Goal: Task Accomplishment & Management: Complete application form

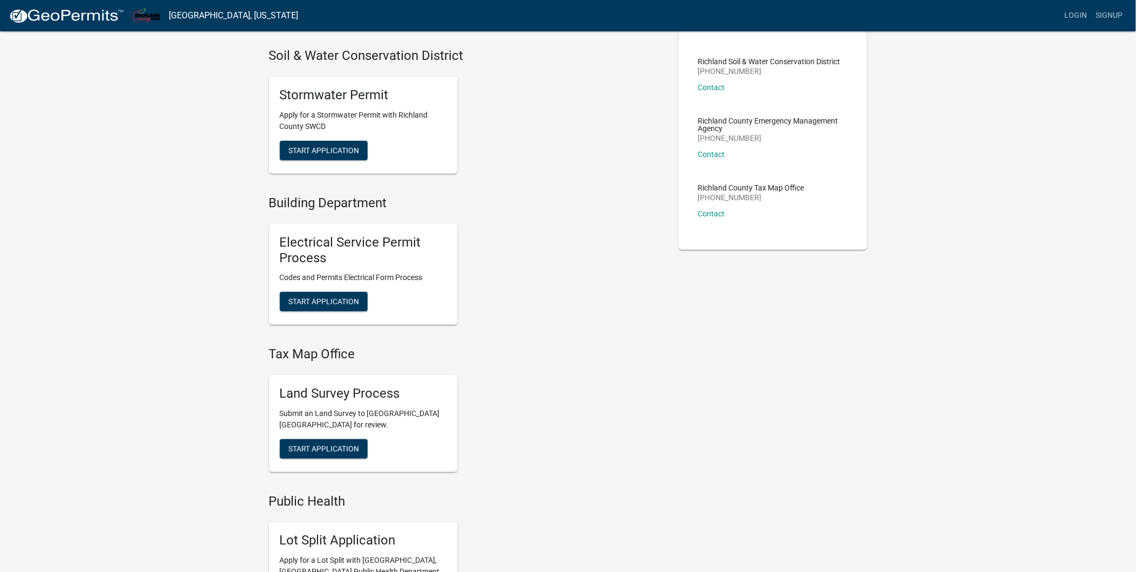
scroll to position [299, 0]
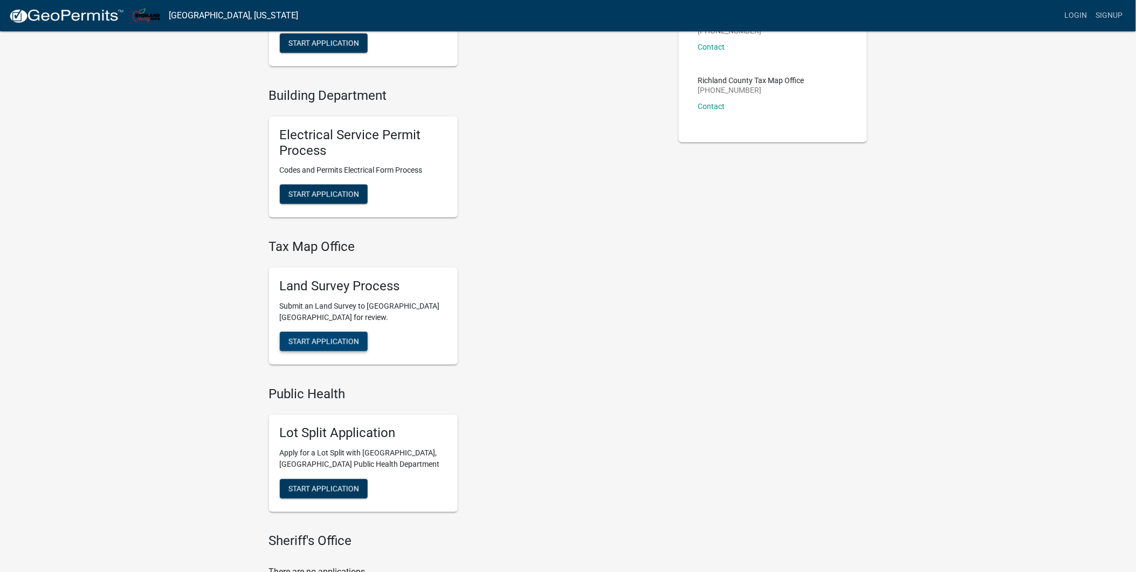
click at [317, 340] on span "Start Application" at bounding box center [324, 341] width 71 height 9
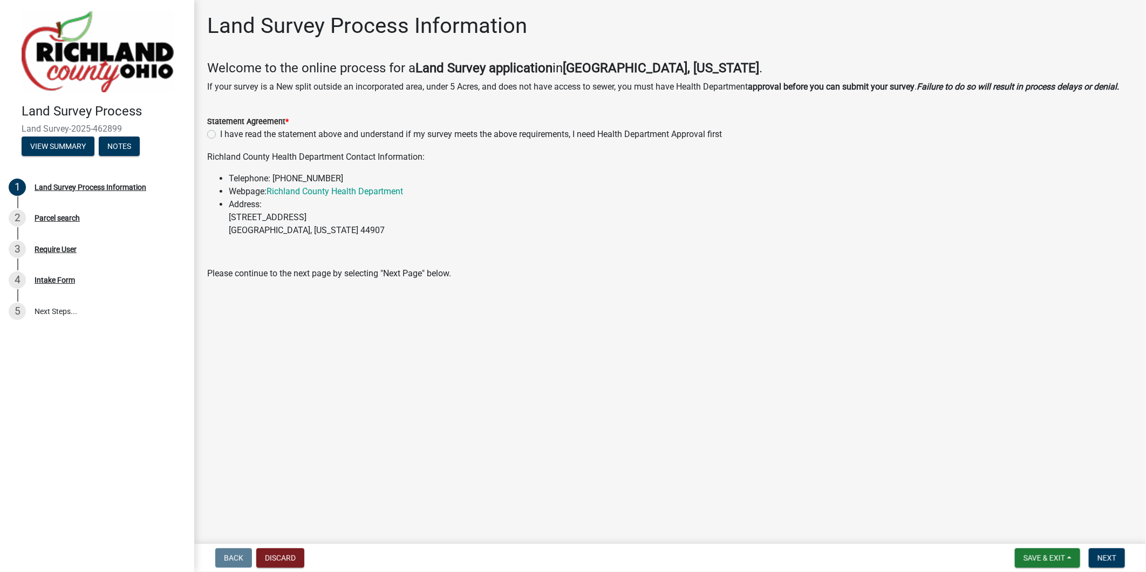
click at [220, 133] on label "I have read the statement above and understand if my survey meets the above req…" at bounding box center [471, 134] width 502 height 13
click at [220, 133] on input "I have read the statement above and understand if my survey meets the above req…" at bounding box center [223, 131] width 7 height 7
radio input "true"
click at [1106, 556] on span "Next" at bounding box center [1106, 557] width 19 height 9
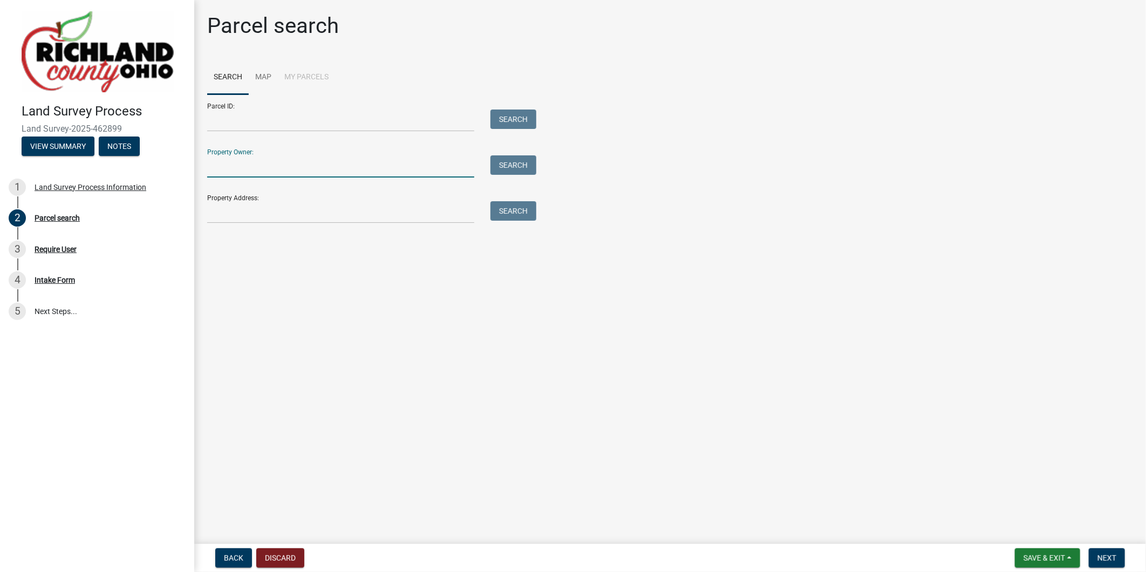
click at [244, 170] on input "Property Owner:" at bounding box center [340, 166] width 267 height 22
click at [246, 211] on input "Property Address:" at bounding box center [340, 212] width 267 height 22
click at [234, 210] on input "Property Address:" at bounding box center [340, 212] width 267 height 22
click at [513, 209] on button "Search" at bounding box center [513, 210] width 46 height 19
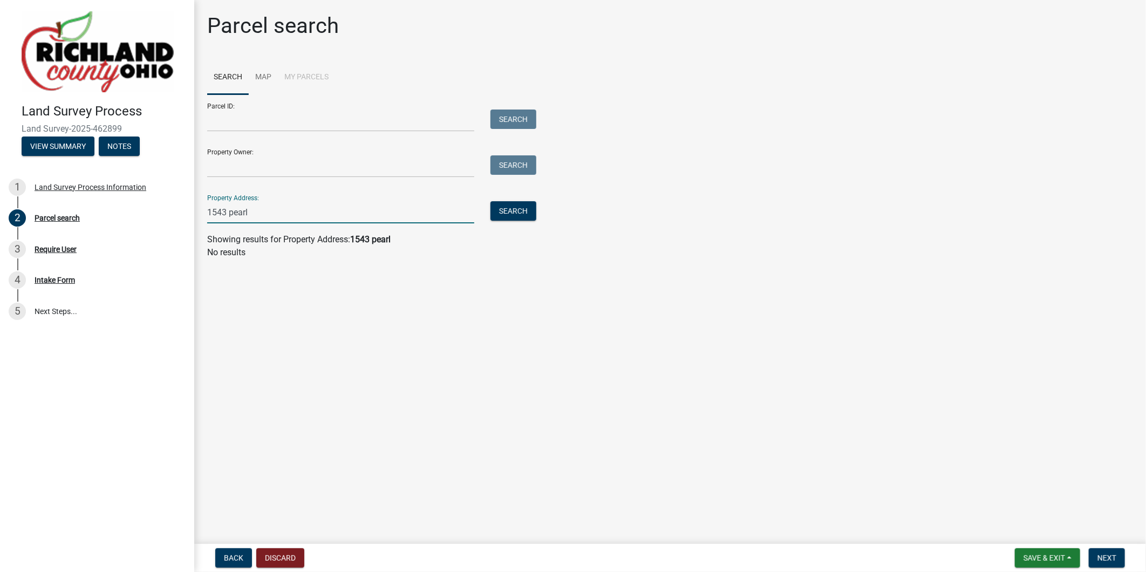
drag, startPoint x: 250, startPoint y: 209, endPoint x: 225, endPoint y: 215, distance: 24.9
click at [225, 215] on input "1543 pearl" at bounding box center [340, 212] width 267 height 22
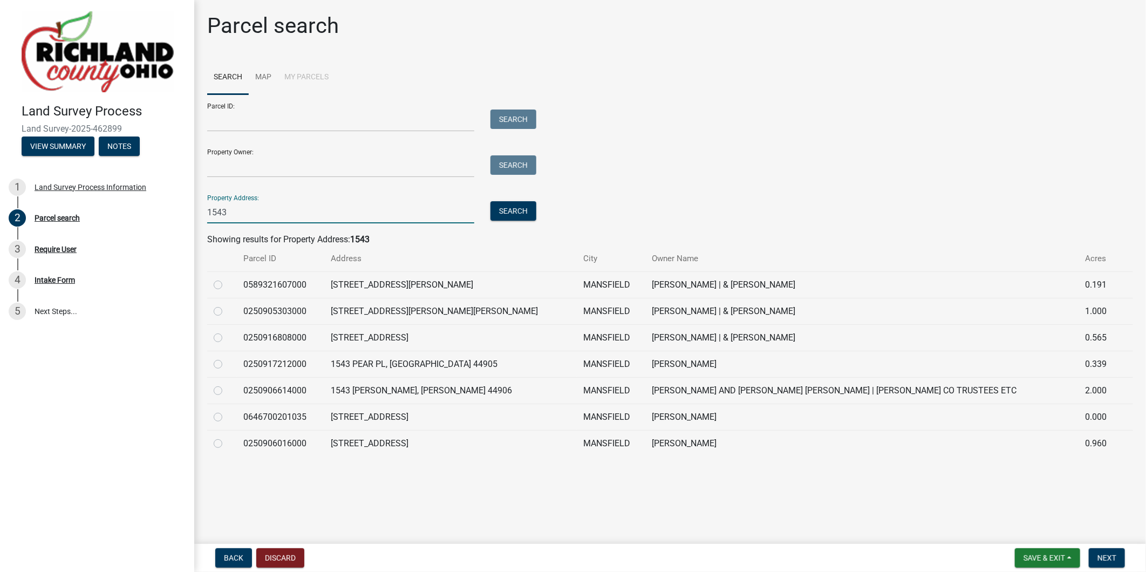
type input "1543"
click at [227, 358] on label at bounding box center [227, 358] width 0 height 0
click at [227, 364] on input "radio" at bounding box center [230, 361] width 7 height 7
radio input "true"
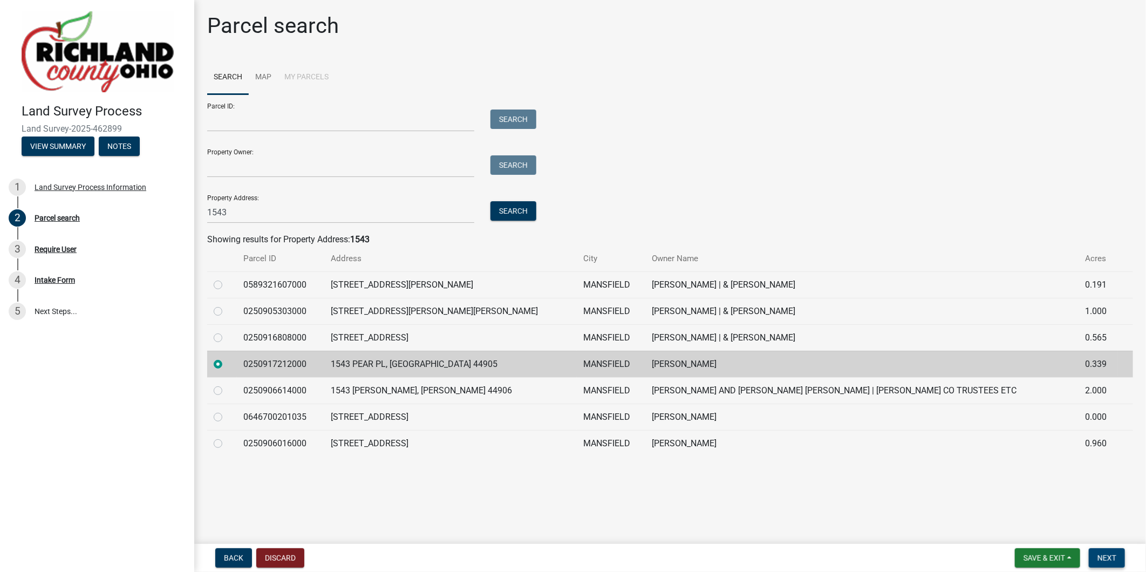
click at [1110, 557] on span "Next" at bounding box center [1106, 557] width 19 height 9
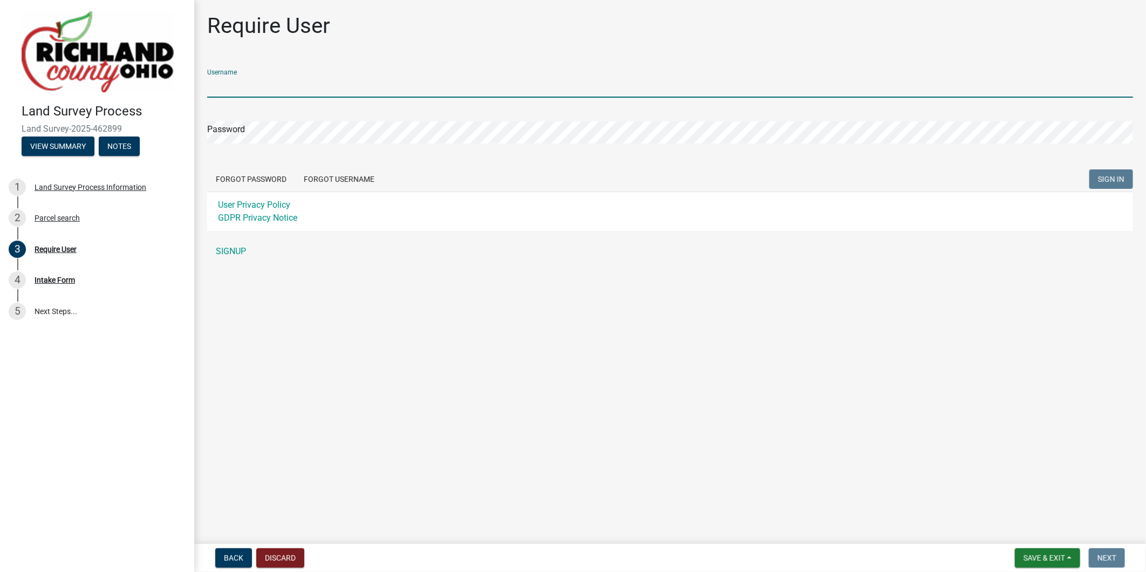
click at [246, 90] on input "Username" at bounding box center [670, 87] width 926 height 22
type input "gweigler"
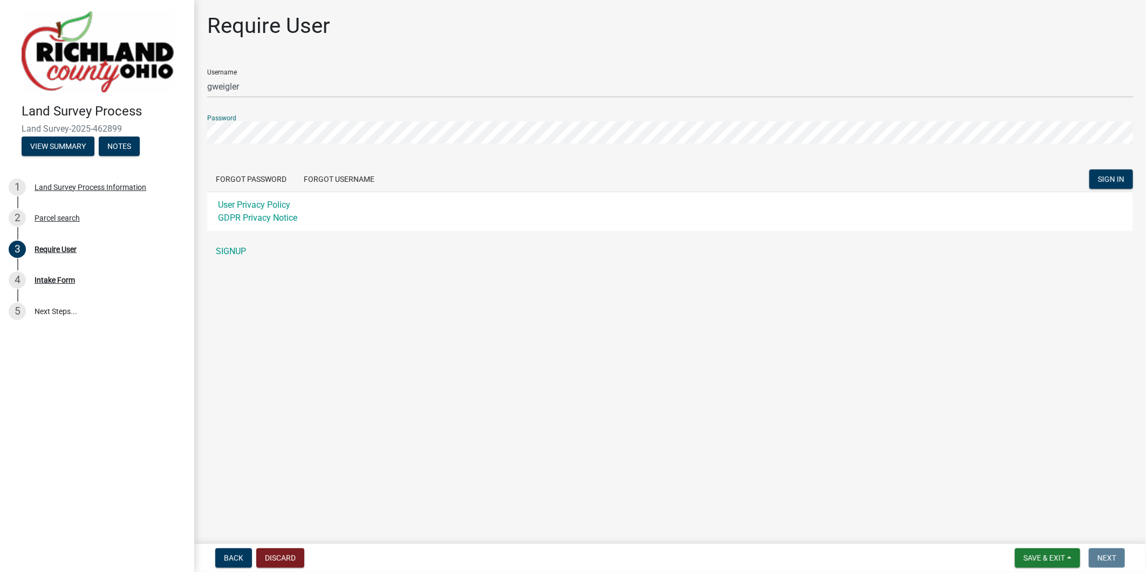
click at [1089, 169] on button "SIGN IN" at bounding box center [1111, 178] width 44 height 19
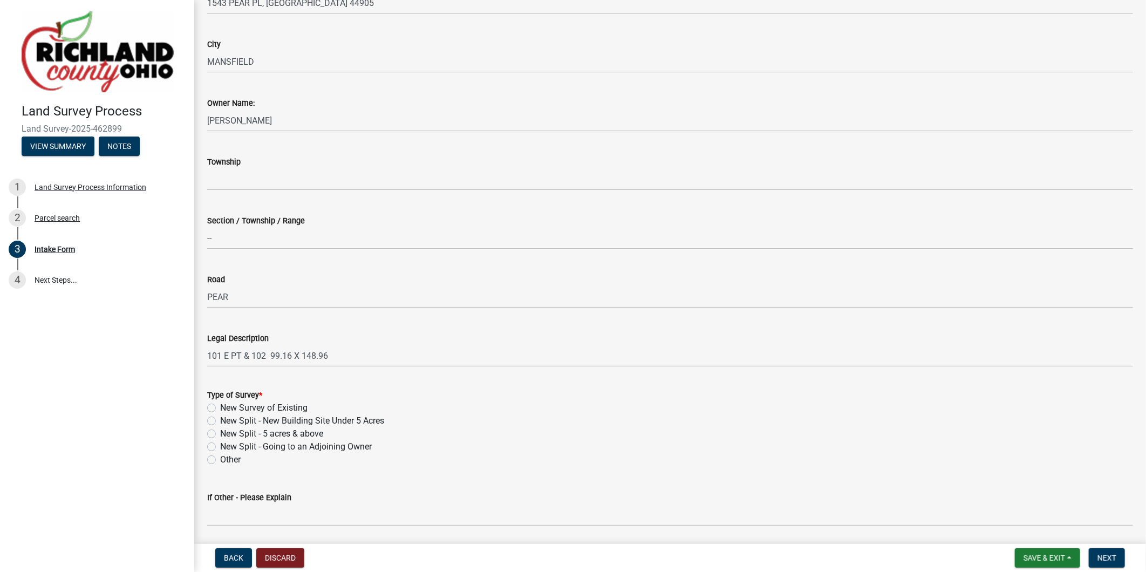
scroll to position [299, 0]
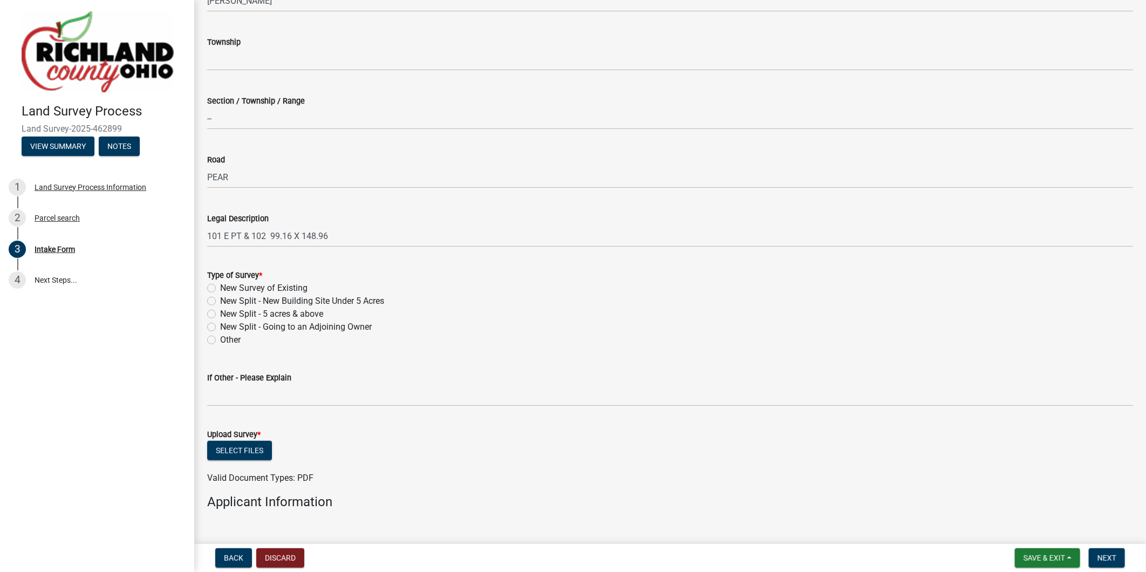
click at [220, 289] on label "New Survey of Existing" at bounding box center [263, 288] width 87 height 13
click at [220, 289] on input "New Survey of Existing" at bounding box center [223, 285] width 7 height 7
radio input "true"
click at [245, 450] on button "Select files" at bounding box center [239, 450] width 65 height 19
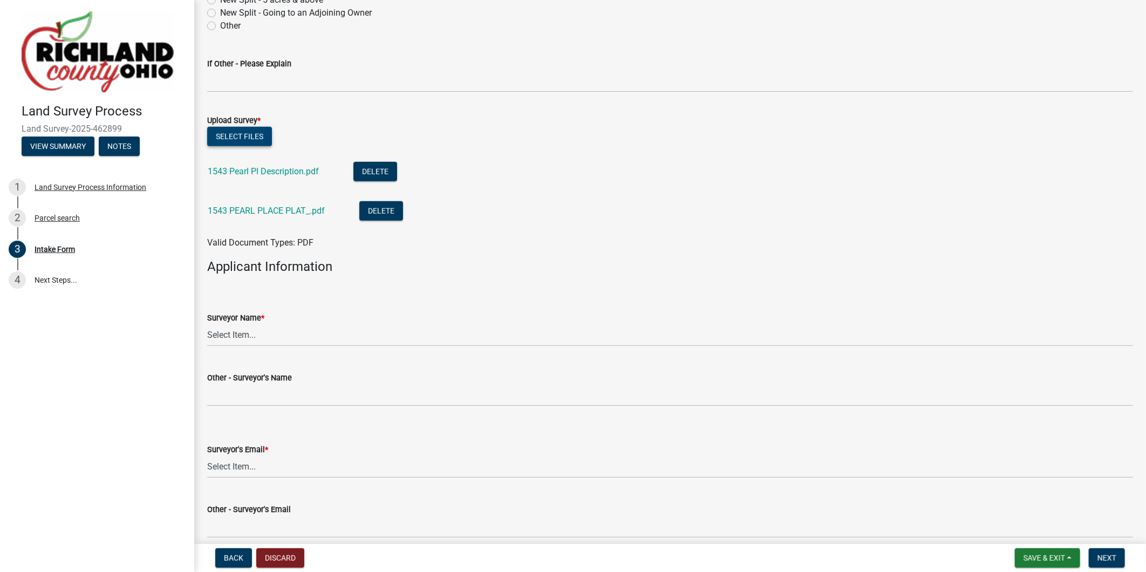
scroll to position [659, 0]
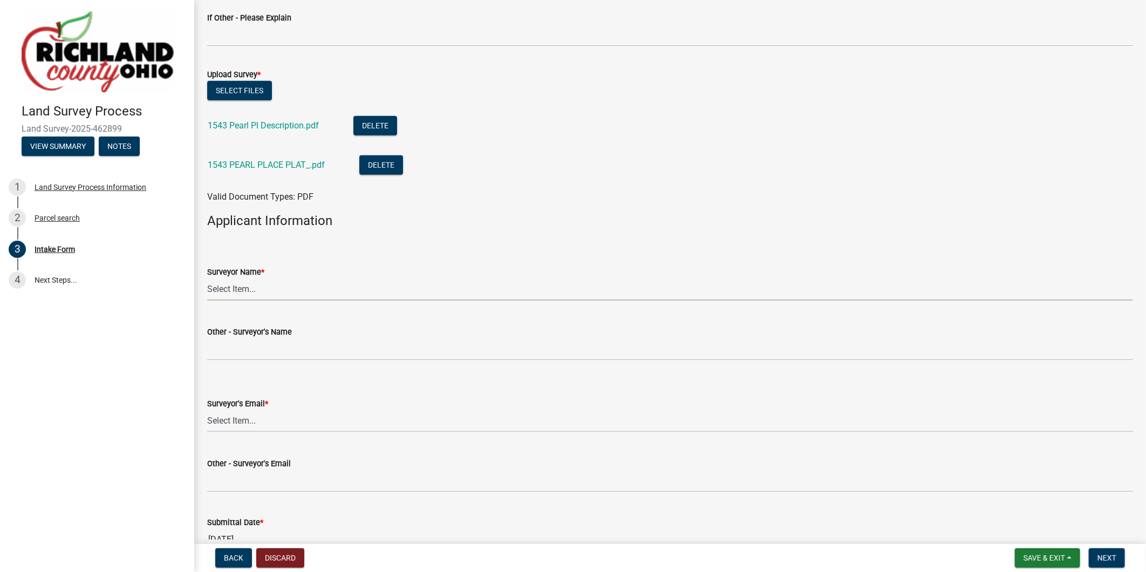
click at [247, 288] on select "Select Item... [PERSON_NAME], [PERSON_NAME], [PERSON_NAME], [PERSON_NAME], [PER…" at bounding box center [670, 289] width 926 height 22
click at [207, 278] on select "Select Item... [PERSON_NAME], [PERSON_NAME], [PERSON_NAME], [PERSON_NAME], [PER…" at bounding box center [670, 289] width 926 height 22
select select "7fabaec3-2977-4668-abb4-d28b5852cb3e"
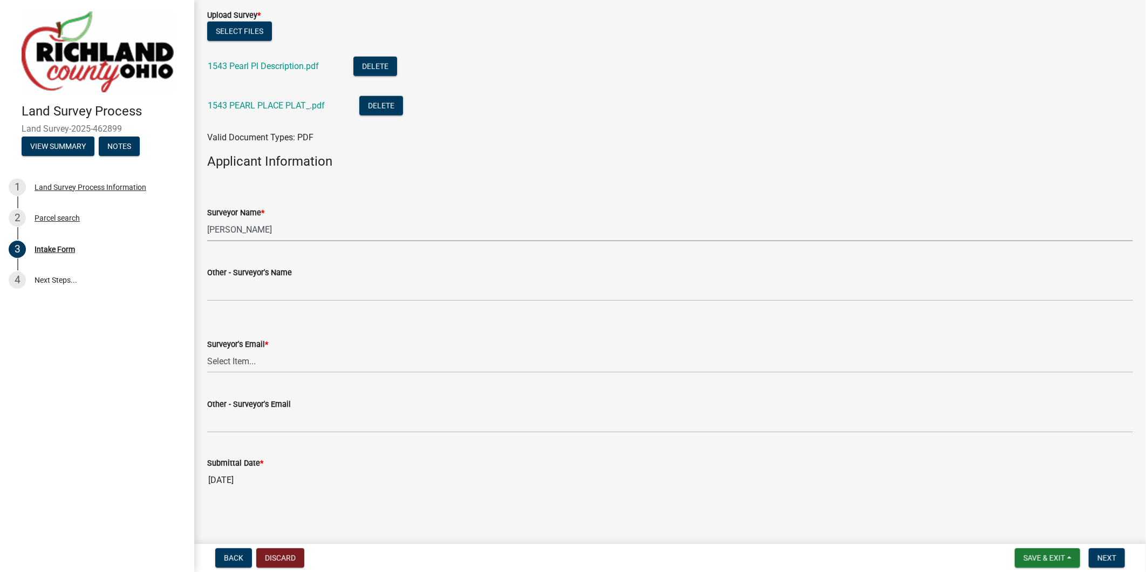
scroll to position [720, 0]
click at [239, 359] on select "Select Item... [EMAIL_ADDRESS][DOMAIN_NAME] [EMAIL_ADDRESS][DOMAIN_NAME] [EMAIL…" at bounding box center [670, 360] width 926 height 22
click at [207, 349] on select "Select Item... [EMAIL_ADDRESS][DOMAIN_NAME] [EMAIL_ADDRESS][DOMAIN_NAME] [EMAIL…" at bounding box center [670, 360] width 926 height 22
select select "7fe9029c-bf0f-4a21-94ba-14899ef87405"
click at [1111, 557] on span "Next" at bounding box center [1106, 557] width 19 height 9
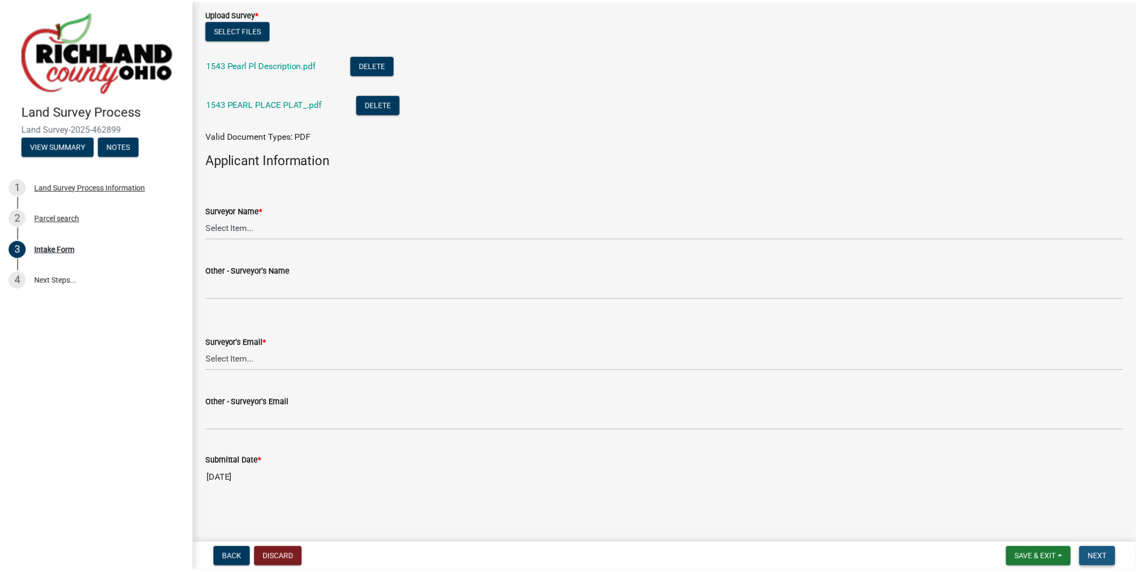
scroll to position [0, 0]
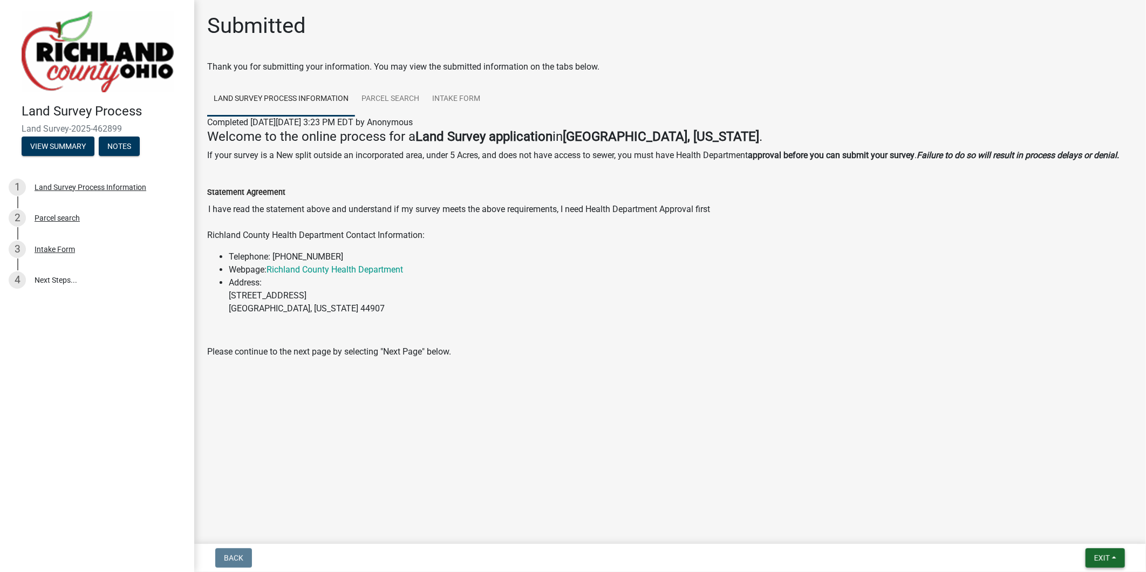
click at [1112, 556] on button "Exit" at bounding box center [1104, 557] width 39 height 19
click at [1087, 527] on button "Save & Exit" at bounding box center [1081, 530] width 86 height 26
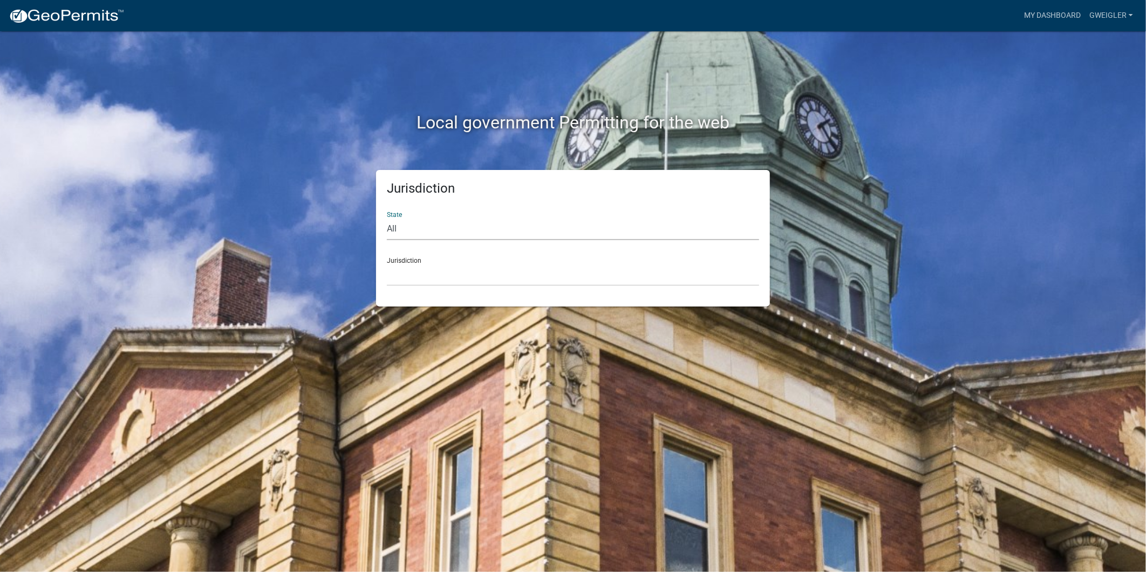
click at [408, 224] on select "All [US_STATE] [US_STATE] [US_STATE] [US_STATE] [US_STATE] [US_STATE] [US_STATE…" at bounding box center [573, 229] width 372 height 22
select select "[US_STATE]"
click at [387, 218] on select "All [US_STATE] [US_STATE] [US_STATE] [US_STATE] [US_STATE] [US_STATE] [US_STATE…" at bounding box center [573, 229] width 372 height 22
click at [415, 281] on select "[GEOGRAPHIC_DATA], [US_STATE]" at bounding box center [573, 275] width 372 height 22
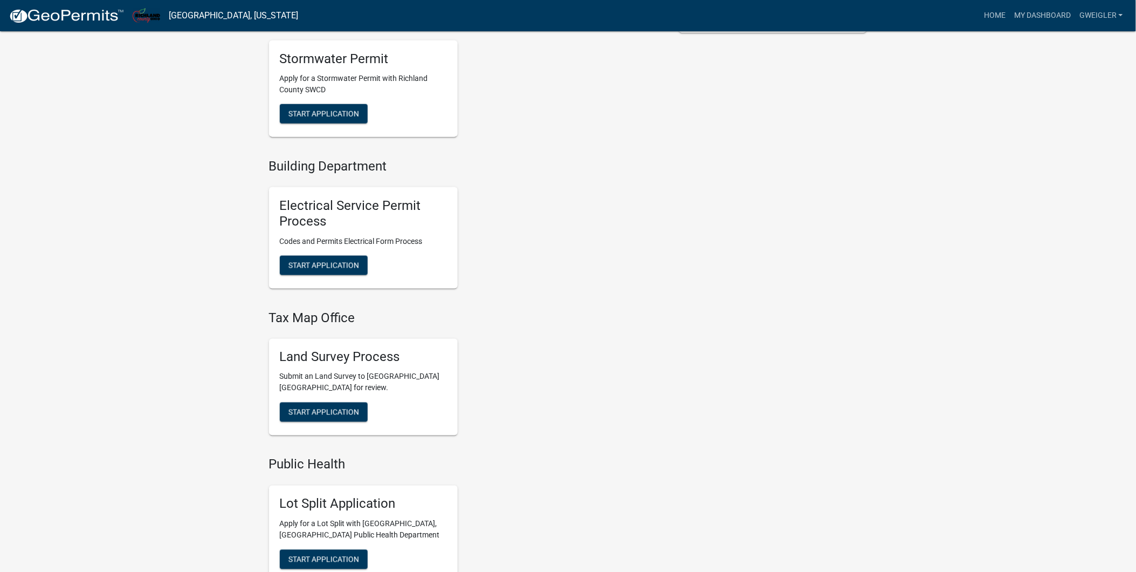
scroll to position [419, 0]
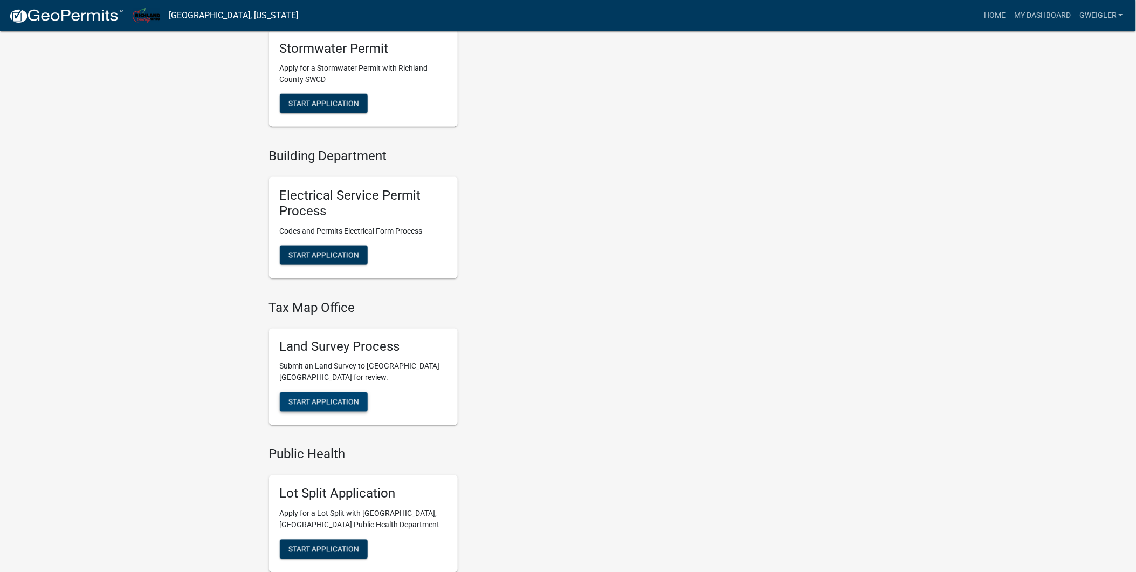
click at [325, 406] on span "Start Application" at bounding box center [324, 402] width 71 height 9
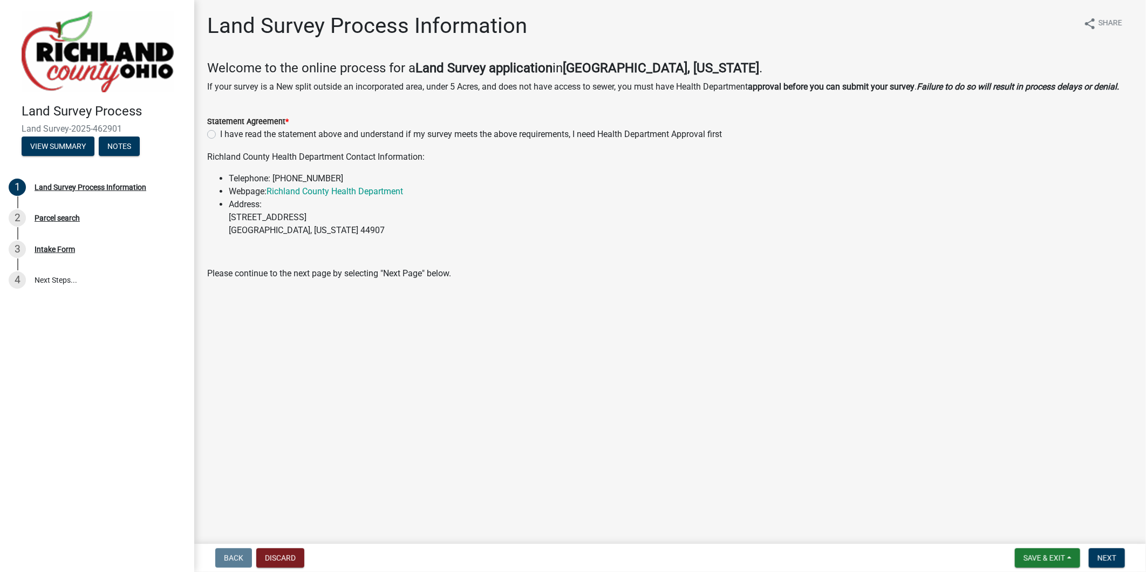
click at [220, 132] on label "I have read the statement above and understand if my survey meets the above req…" at bounding box center [471, 134] width 502 height 13
click at [220, 132] on input "I have read the statement above and understand if my survey meets the above req…" at bounding box center [223, 131] width 7 height 7
radio input "true"
click at [1103, 553] on span "Next" at bounding box center [1106, 557] width 19 height 9
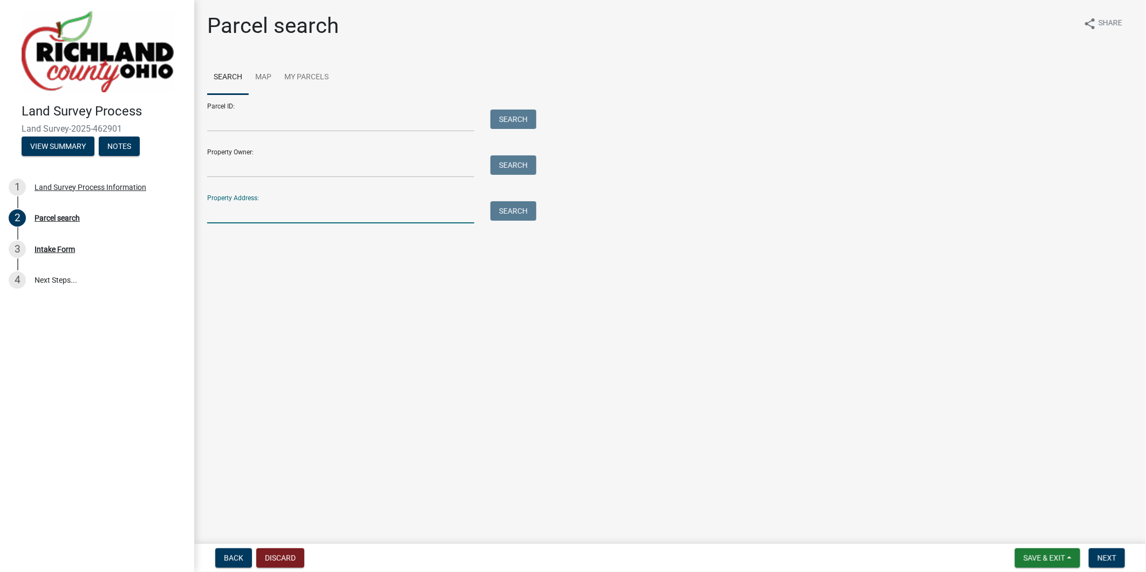
click at [280, 216] on input "Property Address:" at bounding box center [340, 212] width 267 height 22
click at [217, 212] on input "Property Address:" at bounding box center [340, 212] width 267 height 22
type input "326 [PERSON_NAME]"
click at [499, 213] on button "Search" at bounding box center [513, 210] width 46 height 19
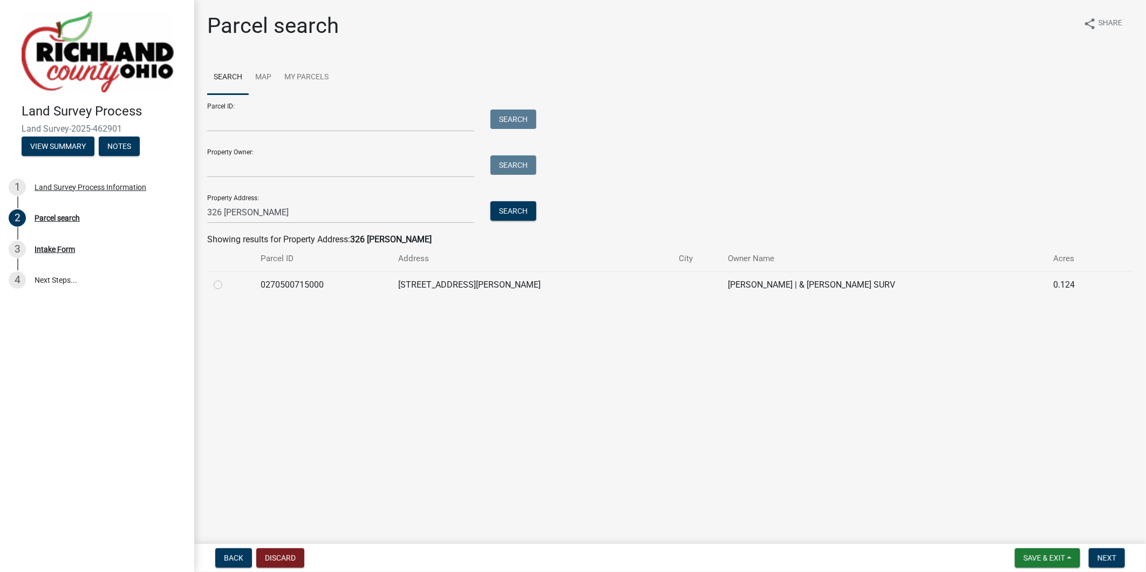
click at [227, 278] on label at bounding box center [227, 278] width 0 height 0
click at [227, 282] on input "radio" at bounding box center [230, 281] width 7 height 7
radio input "true"
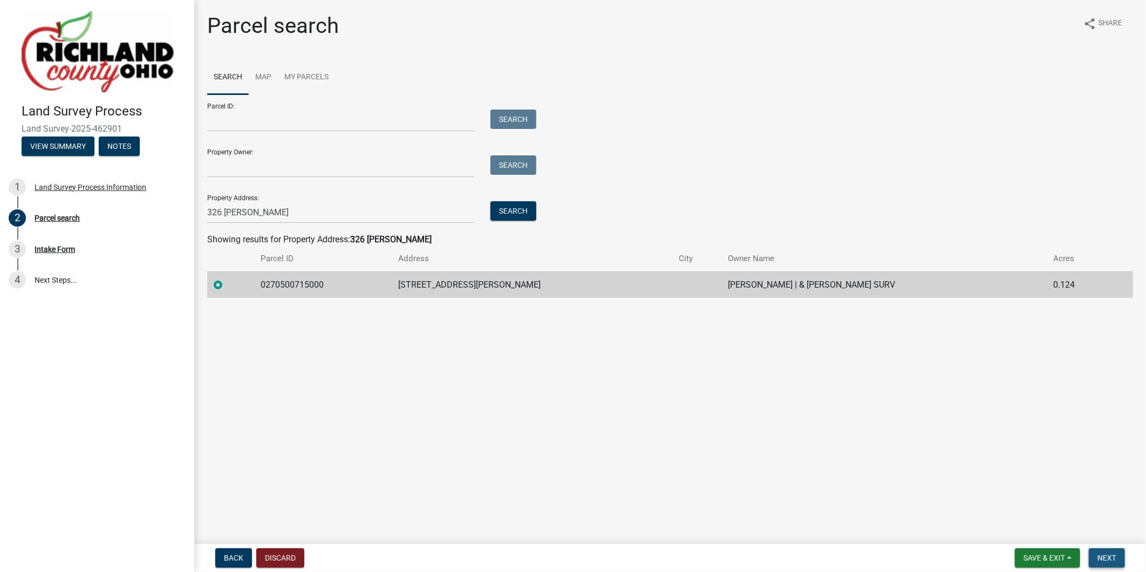
click at [1101, 557] on span "Next" at bounding box center [1106, 557] width 19 height 9
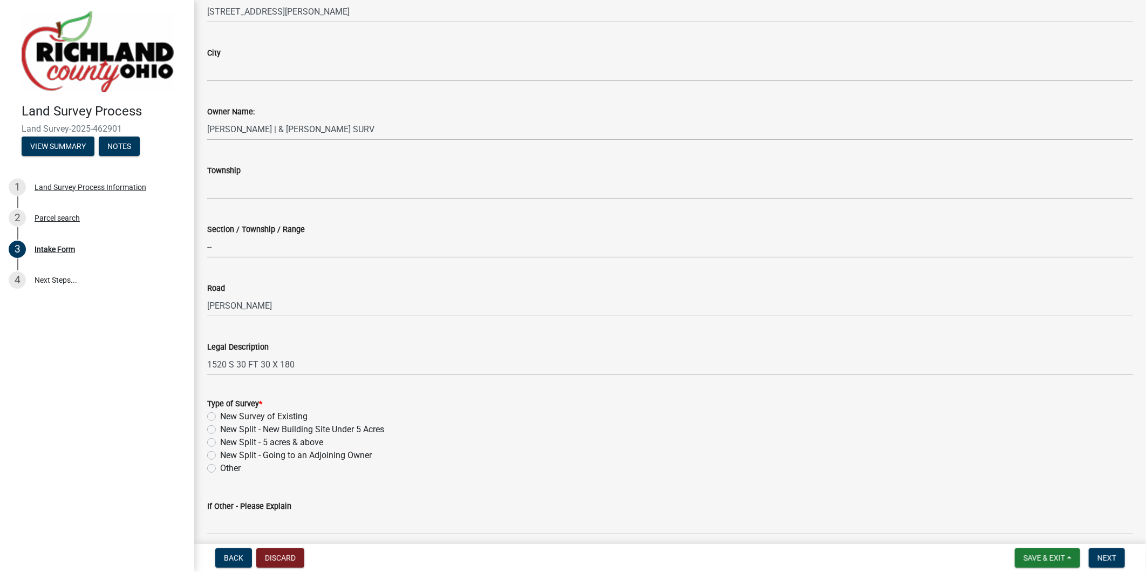
scroll to position [180, 0]
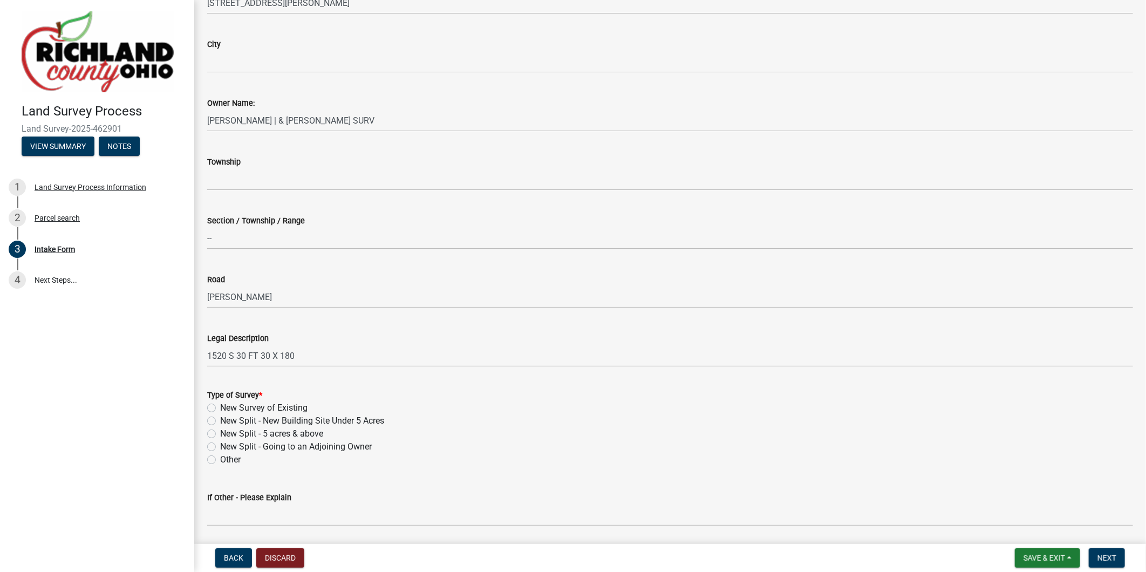
click at [220, 406] on label "New Survey of Existing" at bounding box center [263, 407] width 87 height 13
click at [220, 406] on input "New Survey of Existing" at bounding box center [223, 404] width 7 height 7
radio input "true"
click at [1104, 553] on span "Next" at bounding box center [1106, 557] width 19 height 9
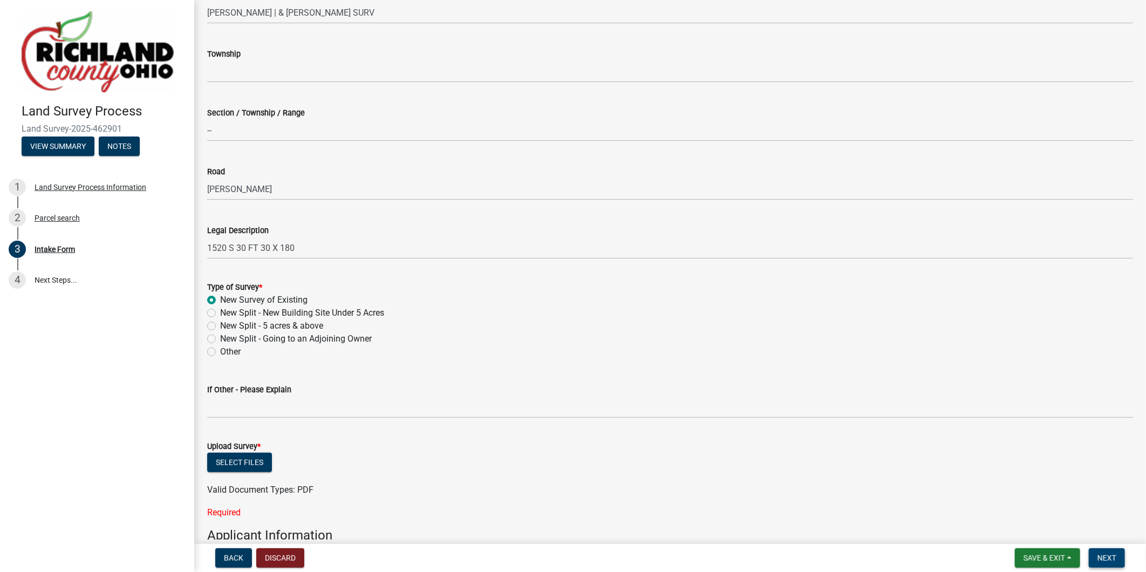
scroll to position [419, 0]
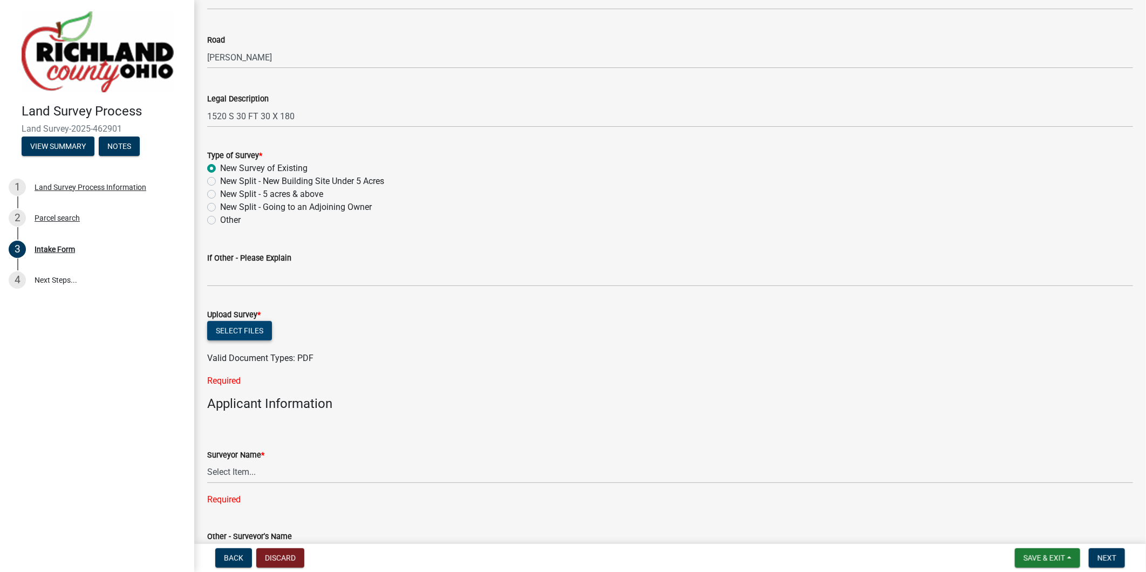
click at [240, 326] on button "Select files" at bounding box center [239, 330] width 65 height 19
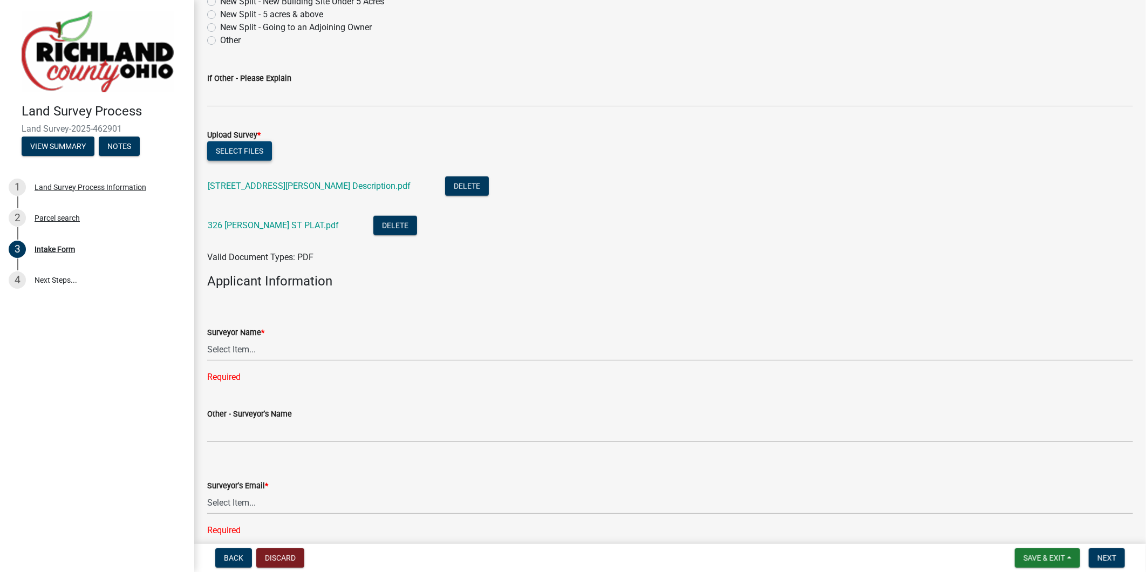
scroll to position [599, 0]
click at [227, 348] on select "Select Item... [PERSON_NAME], [PERSON_NAME], [PERSON_NAME], [PERSON_NAME], [PER…" at bounding box center [670, 349] width 926 height 22
click at [207, 338] on select "Select Item... [PERSON_NAME], [PERSON_NAME], [PERSON_NAME], [PERSON_NAME], [PER…" at bounding box center [670, 349] width 926 height 22
select select "7fabaec3-2977-4668-abb4-d28b5852cb3e"
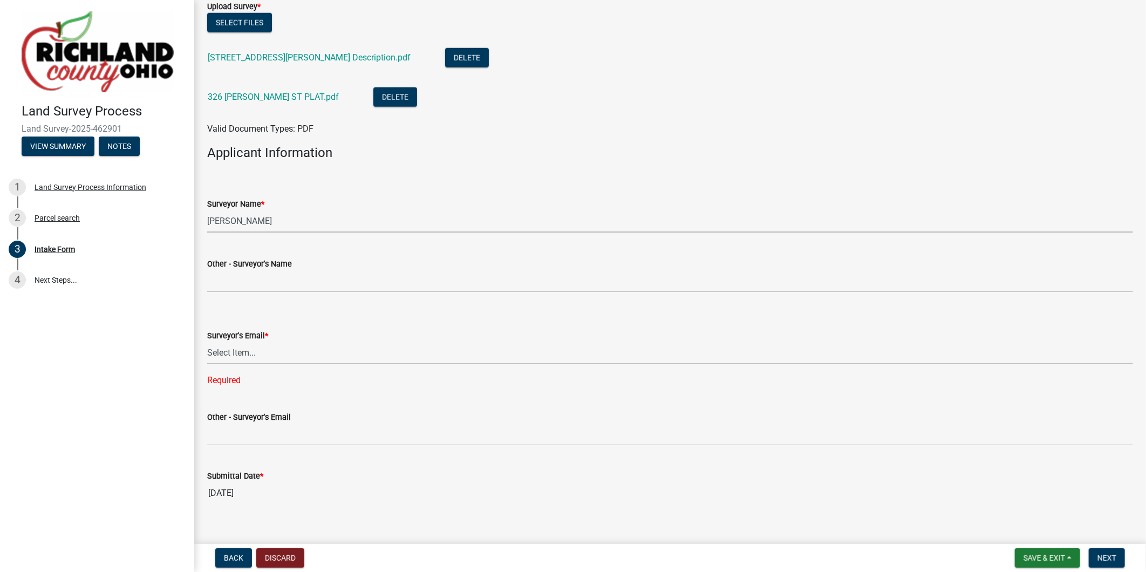
scroll to position [742, 0]
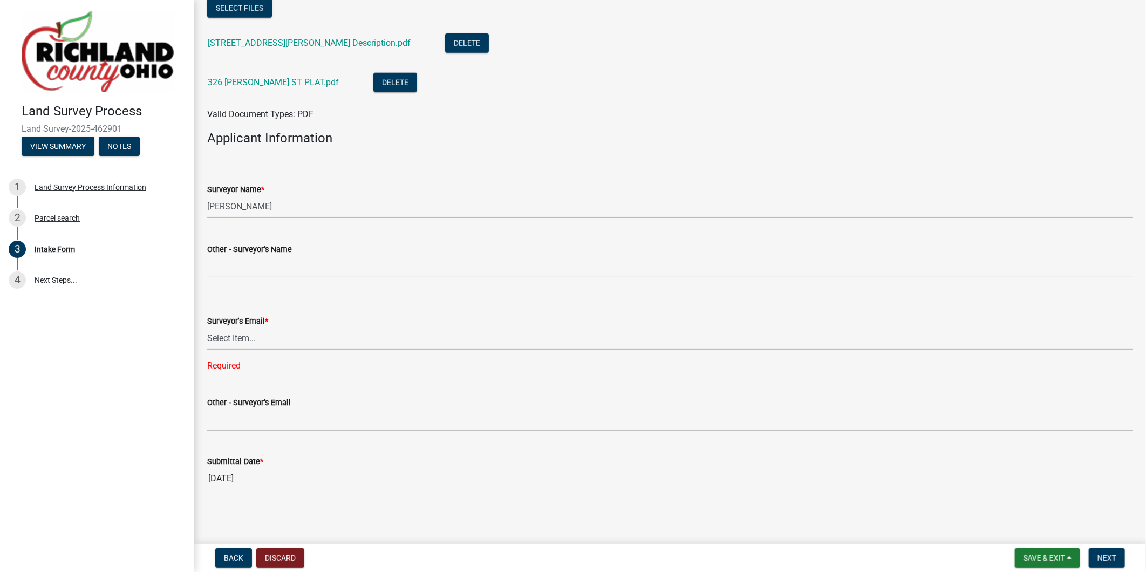
click at [245, 337] on select "Select Item... [EMAIL_ADDRESS][DOMAIN_NAME] [EMAIL_ADDRESS][DOMAIN_NAME] [EMAIL…" at bounding box center [670, 338] width 926 height 22
click at [207, 348] on select "Select Item... [EMAIL_ADDRESS][DOMAIN_NAME] [EMAIL_ADDRESS][DOMAIN_NAME] [EMAIL…" at bounding box center [670, 338] width 926 height 22
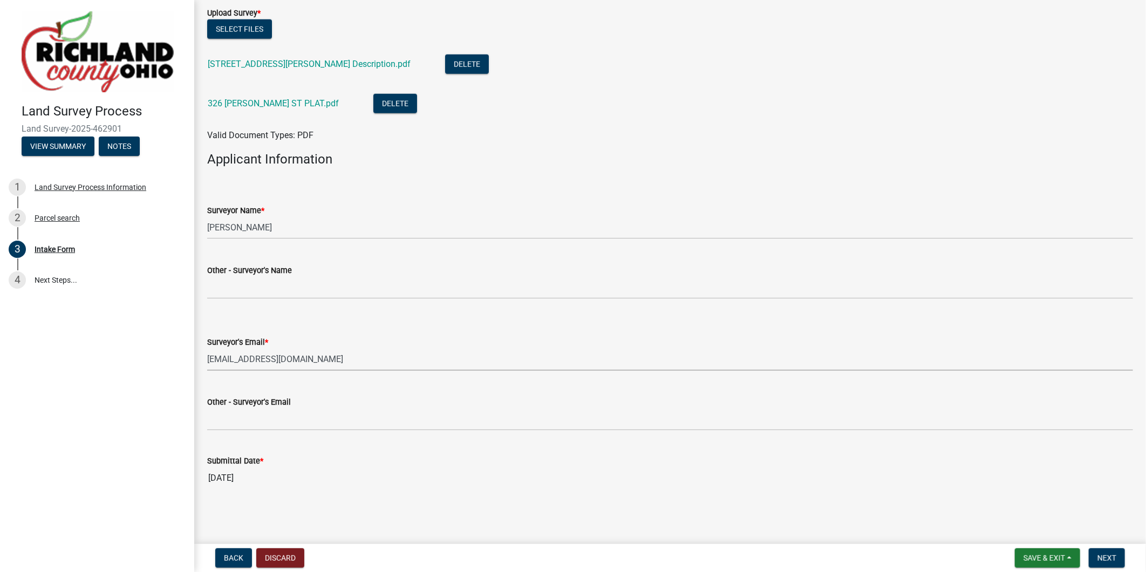
select select "7fe9029c-bf0f-4a21-94ba-14899ef87405"
click at [1102, 557] on span "Next" at bounding box center [1106, 557] width 19 height 9
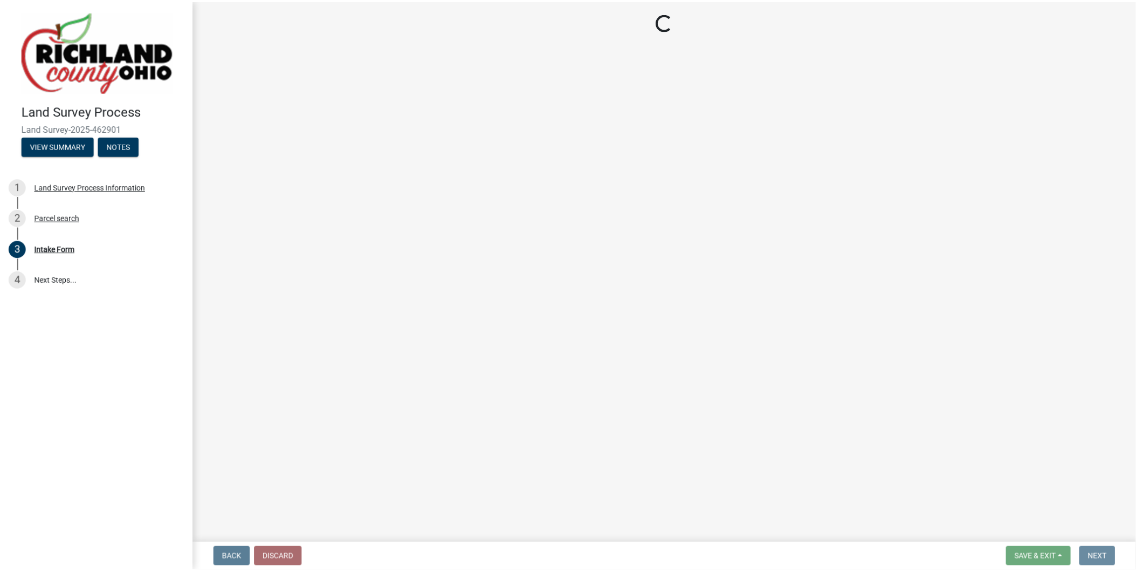
scroll to position [0, 0]
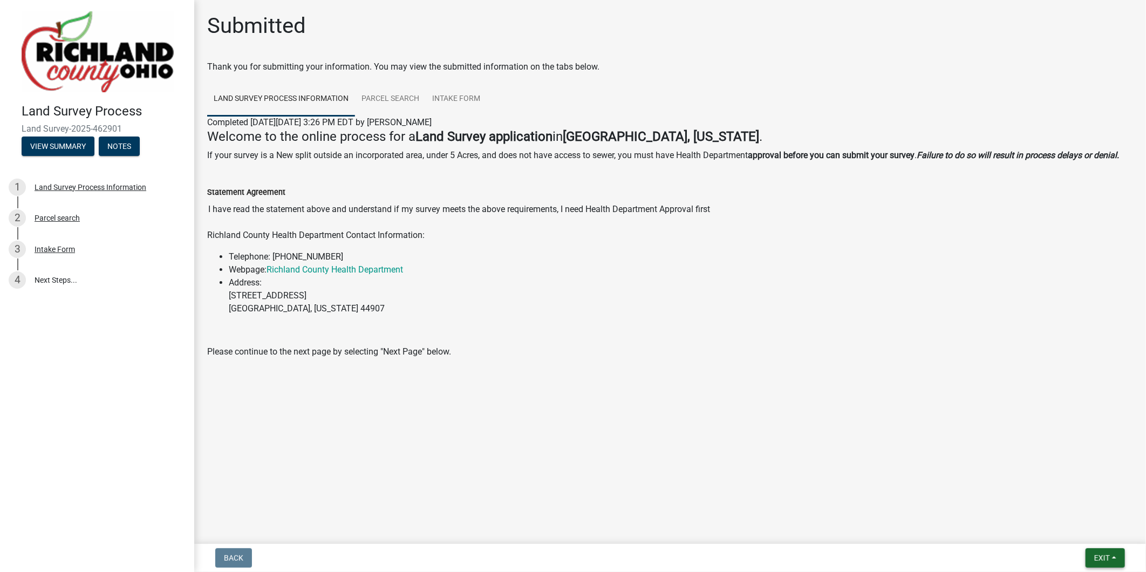
click at [1102, 557] on span "Exit" at bounding box center [1102, 557] width 16 height 9
click at [1079, 532] on button "Save & Exit" at bounding box center [1081, 530] width 86 height 26
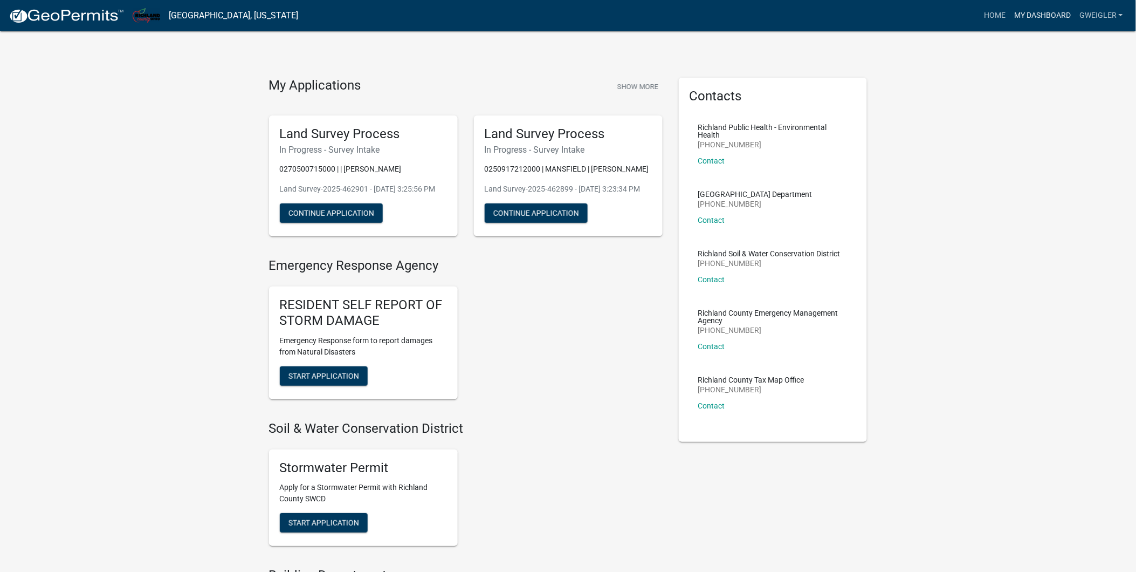
click at [1047, 13] on link "My Dashboard" at bounding box center [1042, 15] width 65 height 20
